Goal: Information Seeking & Learning: Find specific page/section

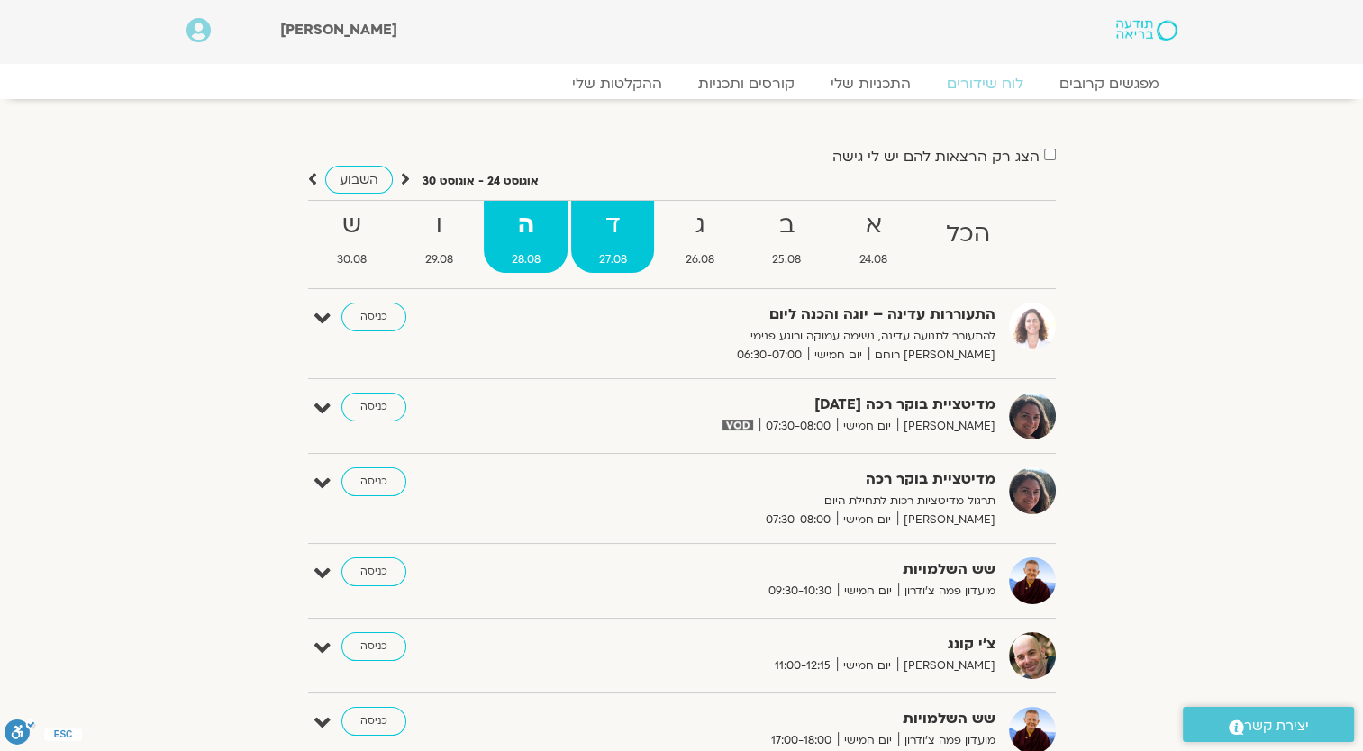
click at [616, 245] on strong "ד" at bounding box center [612, 225] width 83 height 41
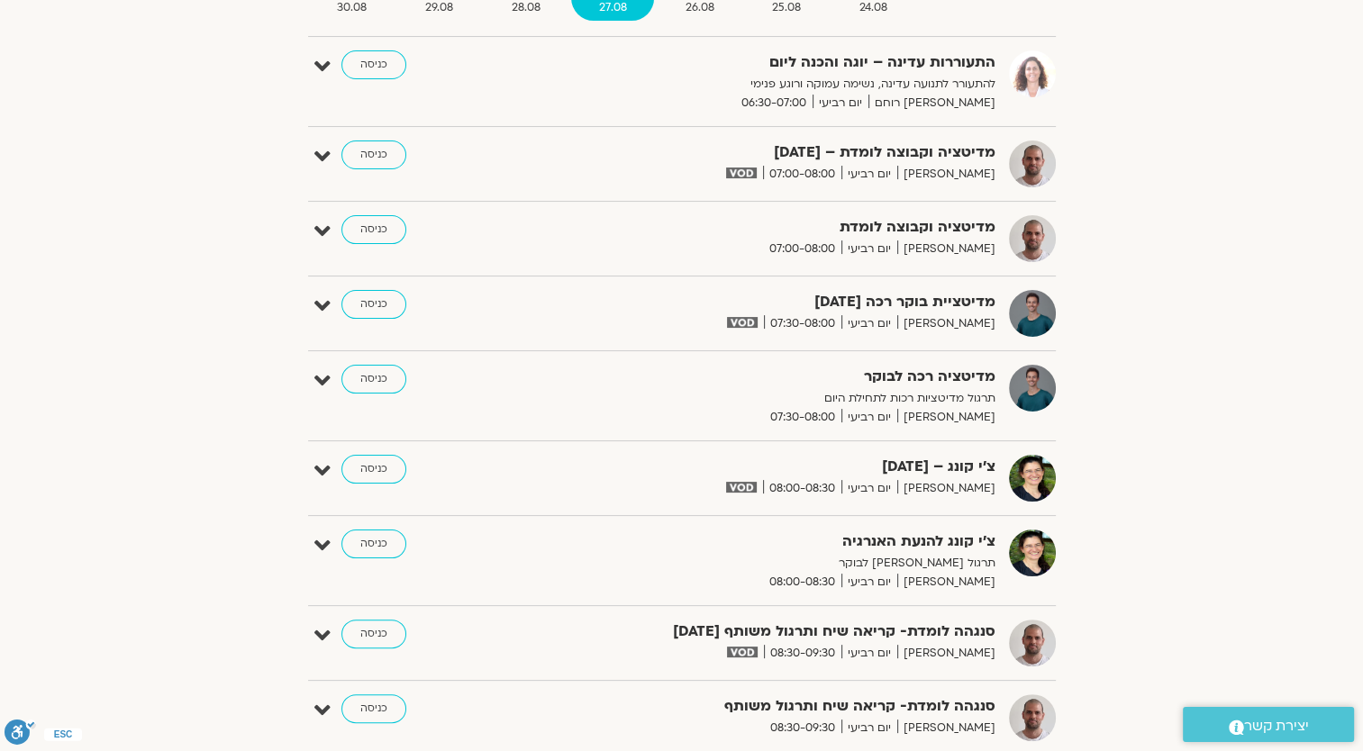
scroll to position [90, 0]
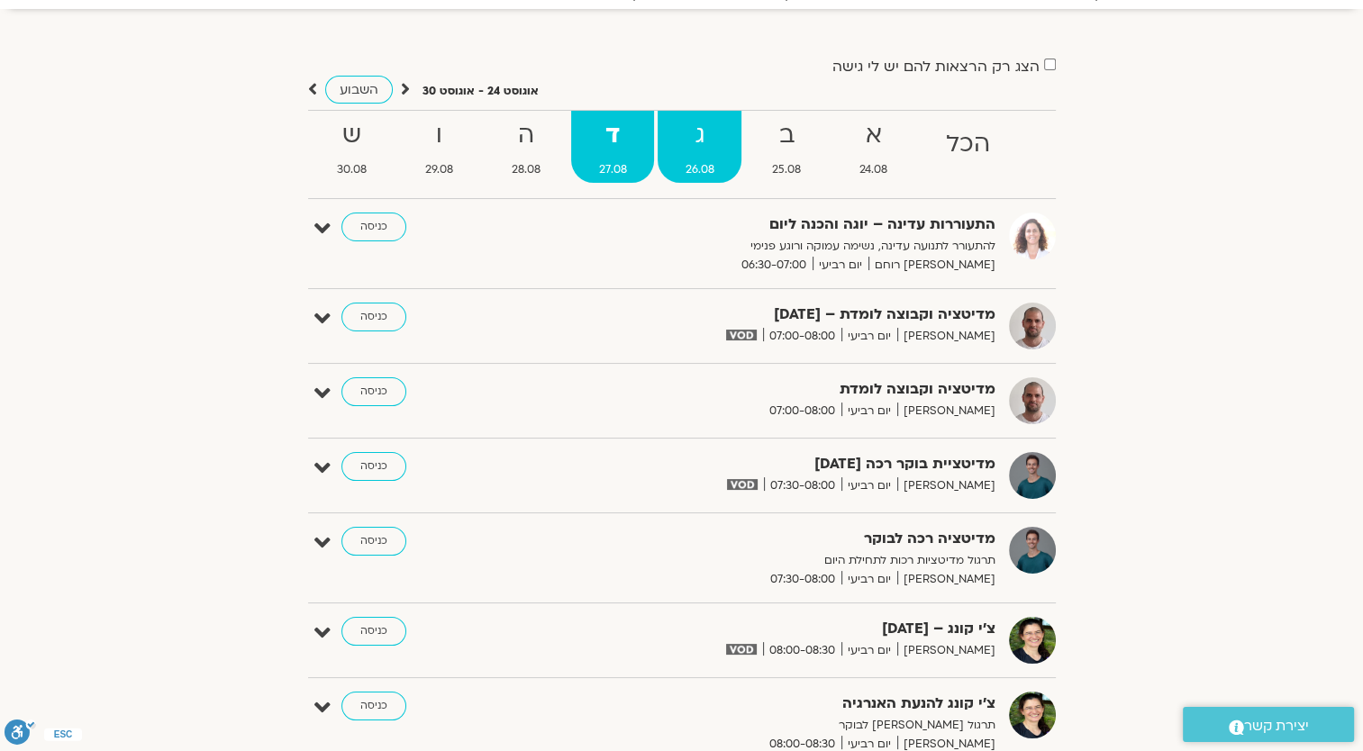
click at [689, 151] on strong "ג" at bounding box center [699, 135] width 84 height 41
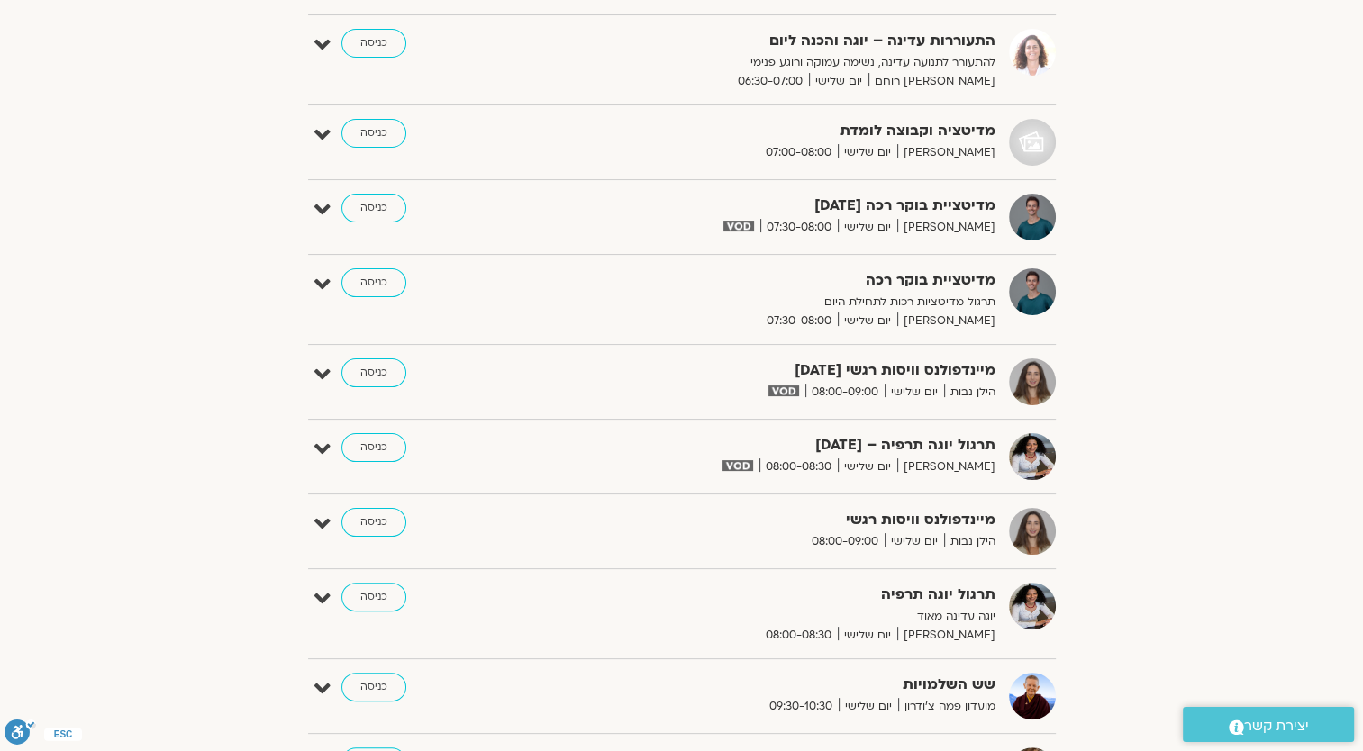
scroll to position [270, 0]
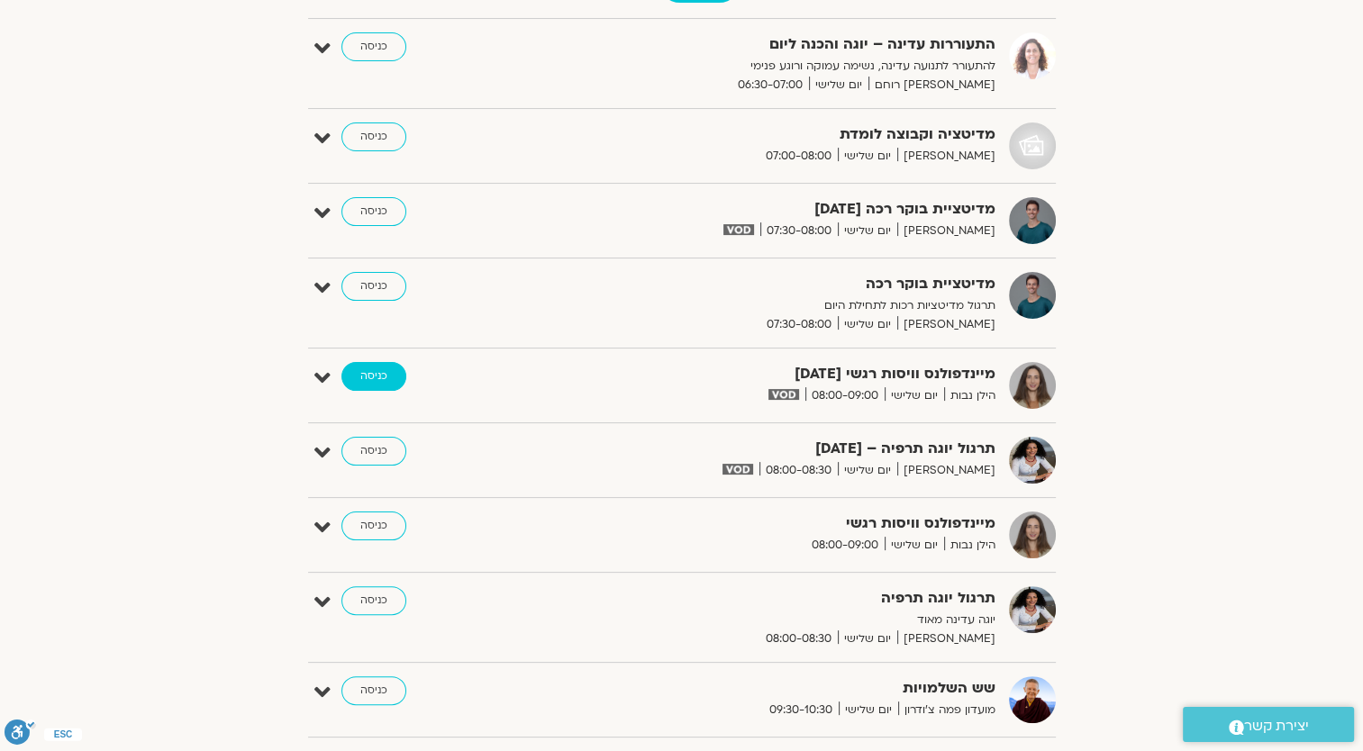
click at [390, 380] on link "כניסה" at bounding box center [373, 376] width 65 height 29
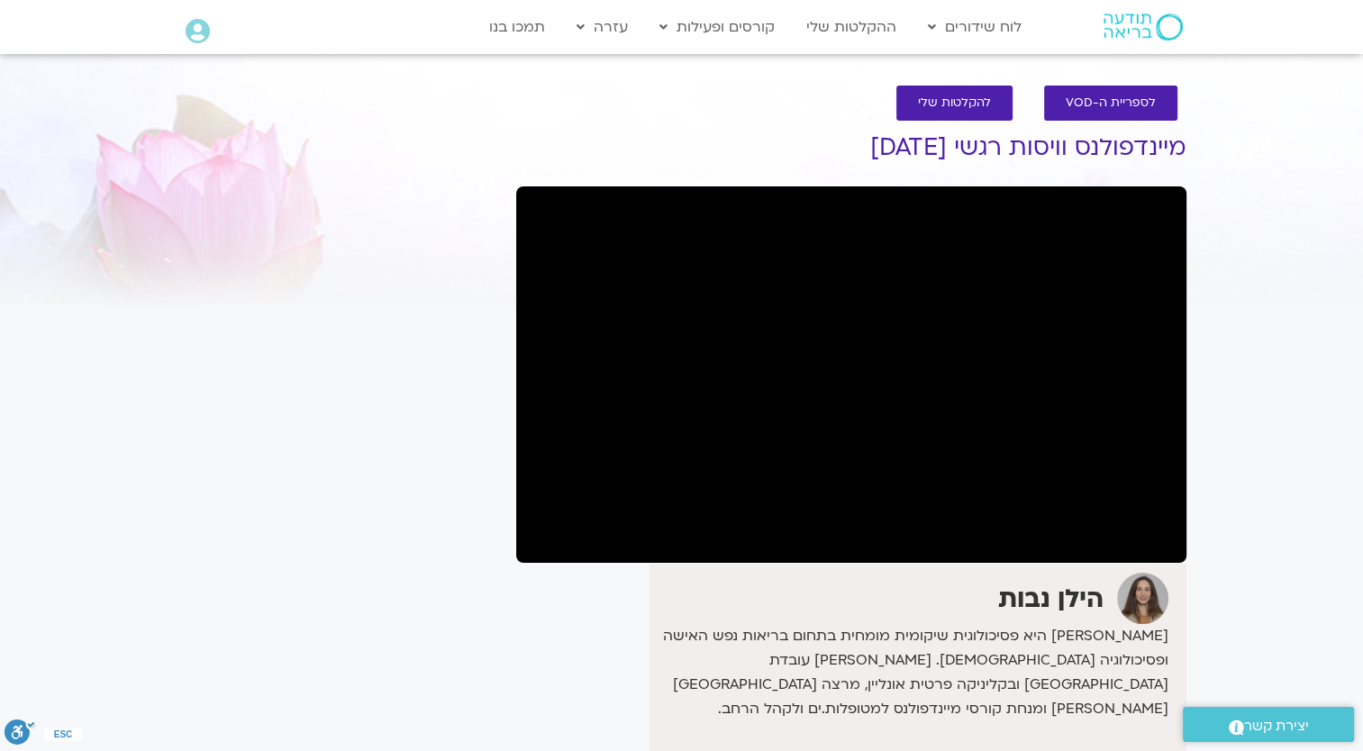
click at [1237, 186] on section "לספריית ה-VOD להקלטות שלי מיינדפולנס וויסות רגשי 26.8.25 הילן נבות הילן היא פסי…" at bounding box center [681, 516] width 1363 height 897
click at [854, 27] on link "ההקלטות שלי" at bounding box center [851, 27] width 108 height 34
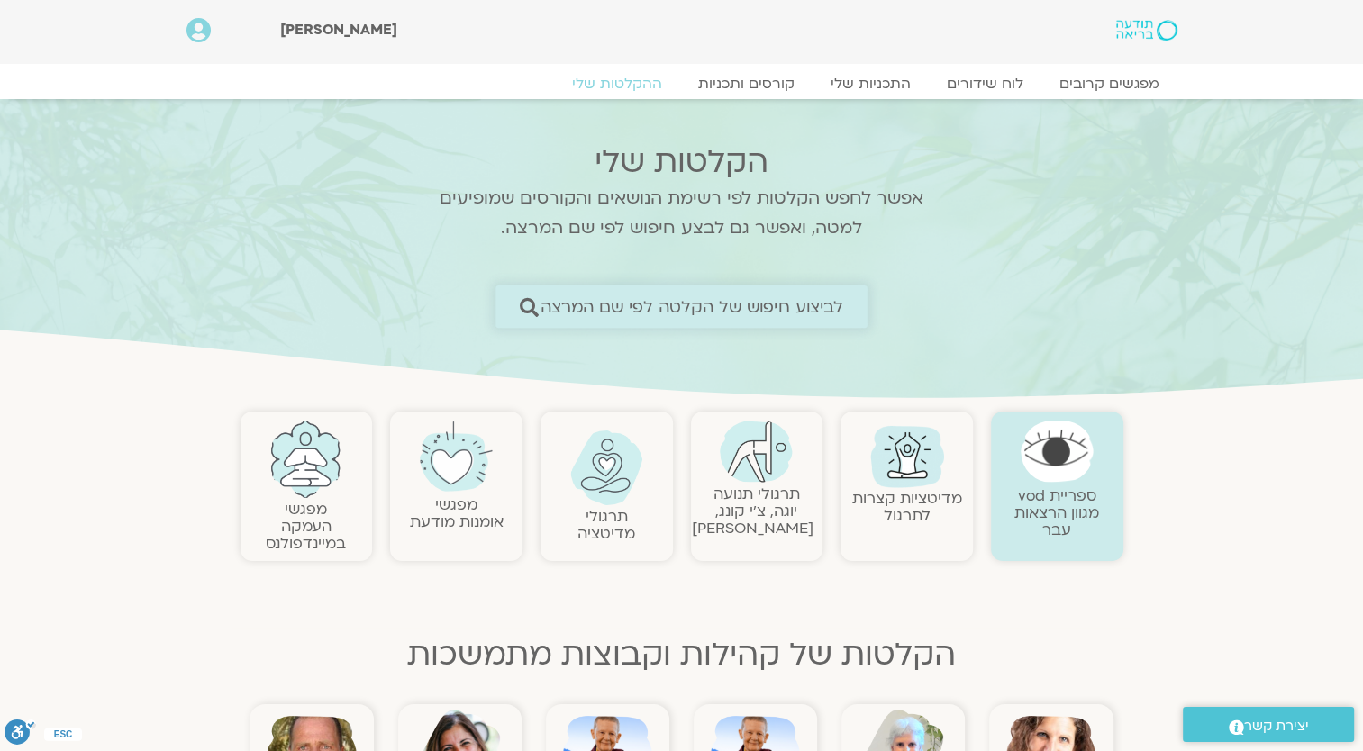
click at [812, 303] on span "לביצוע חיפוש של הקלטה לפי שם המרצה" at bounding box center [691, 306] width 303 height 19
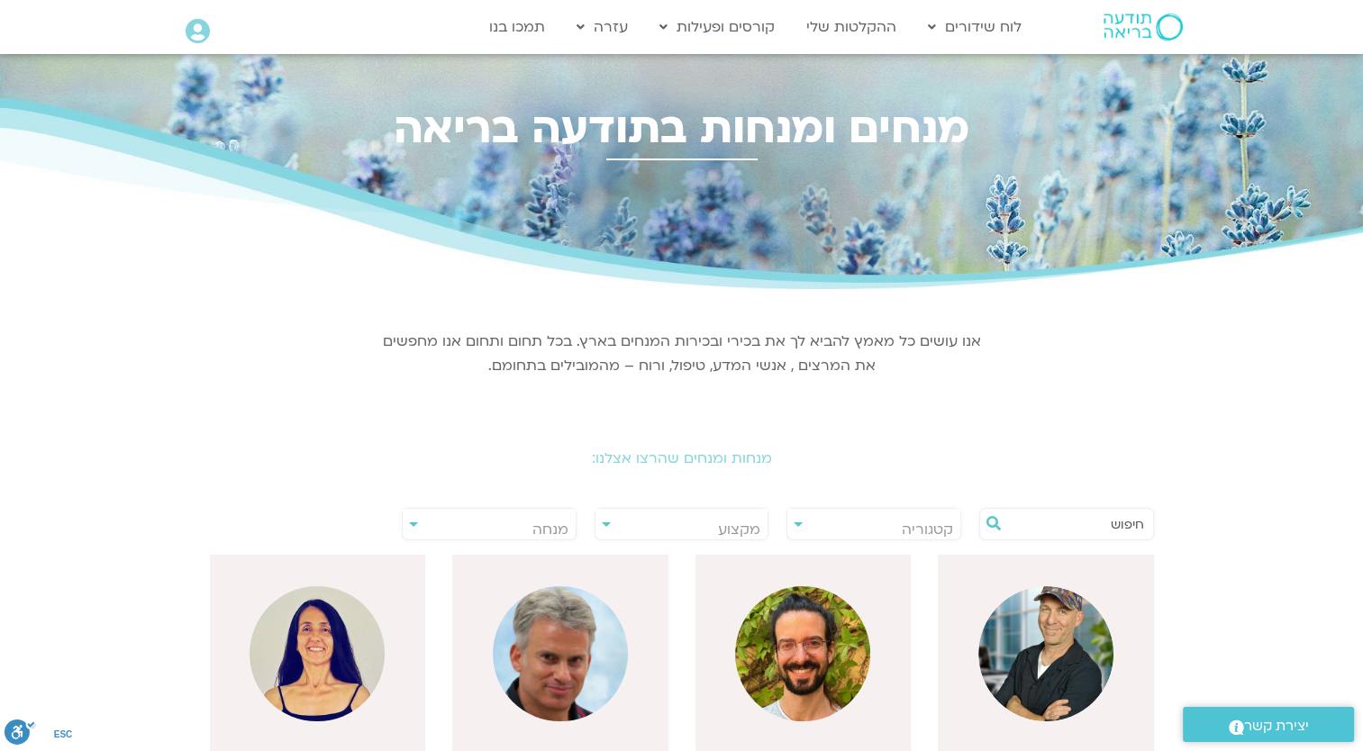
click at [1088, 526] on input "text" at bounding box center [1075, 524] width 137 height 31
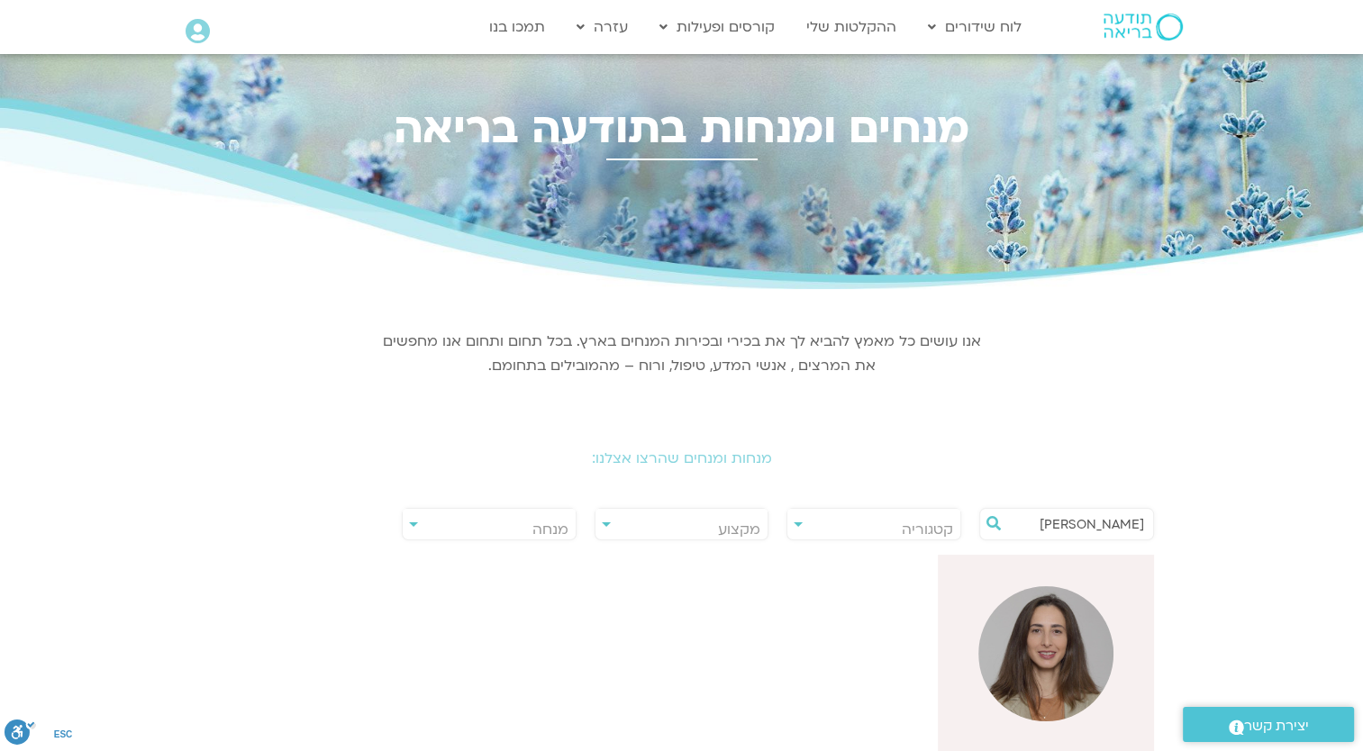
type input "נבות"
click at [1088, 611] on img at bounding box center [1045, 653] width 135 height 135
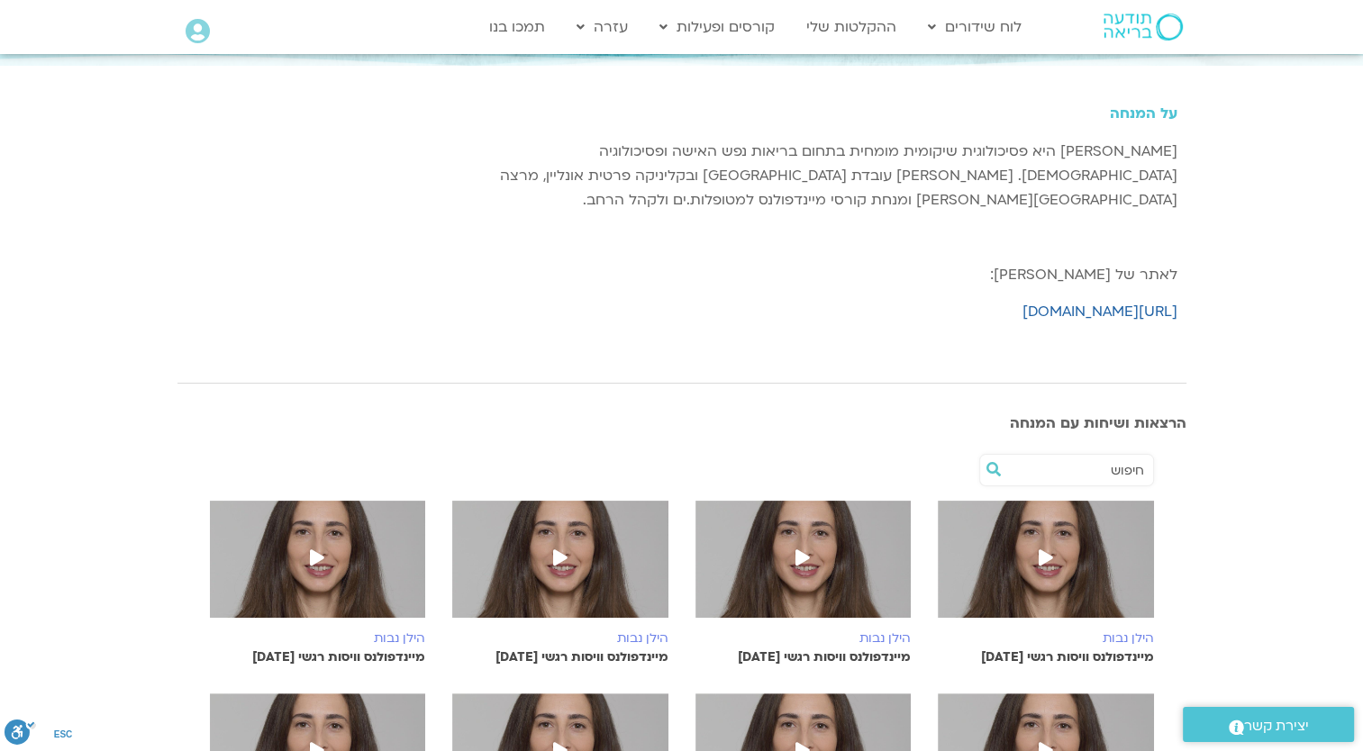
scroll to position [270, 0]
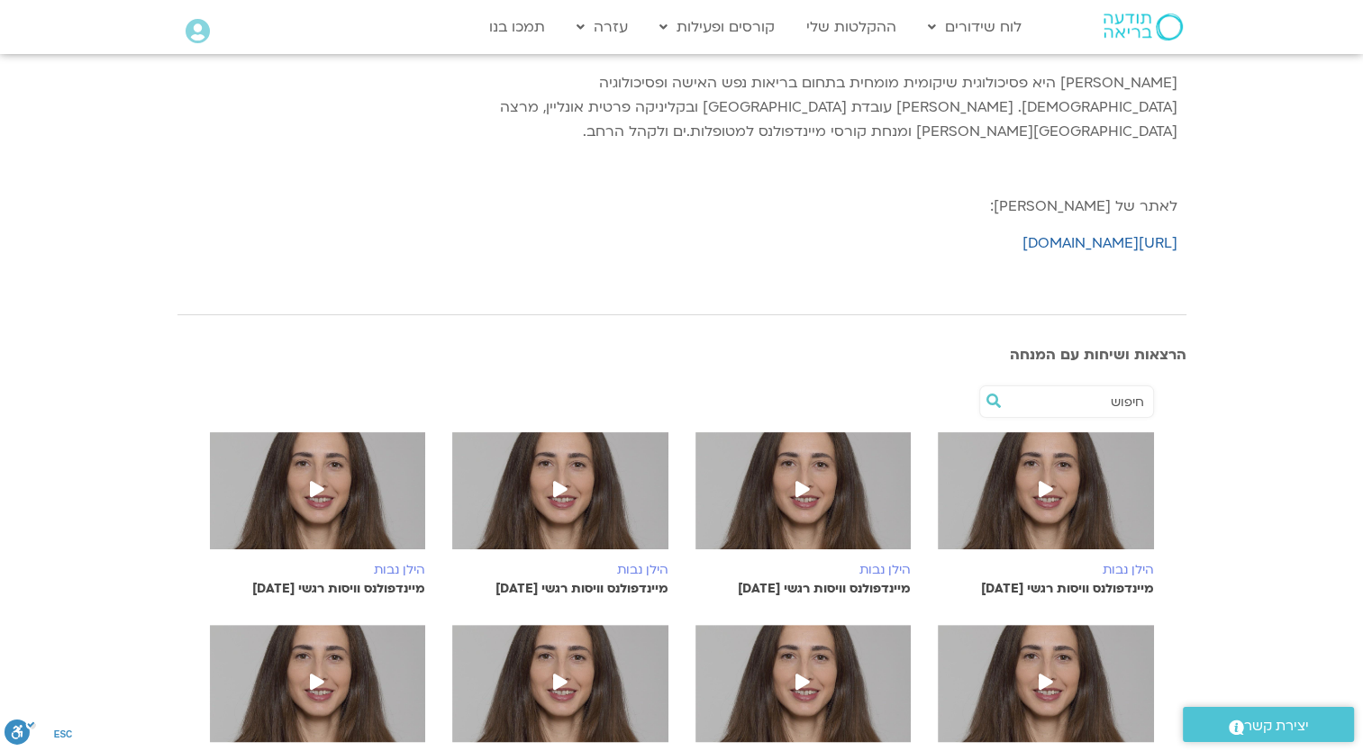
click at [801, 484] on icon at bounding box center [802, 489] width 14 height 16
